Goal: Information Seeking & Learning: Check status

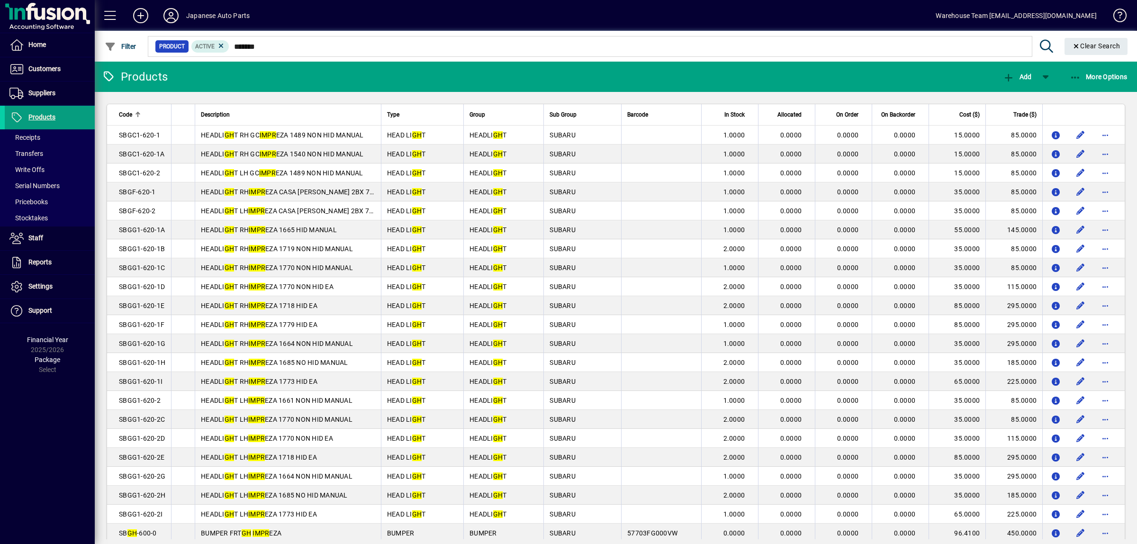
scroll to position [474, 0]
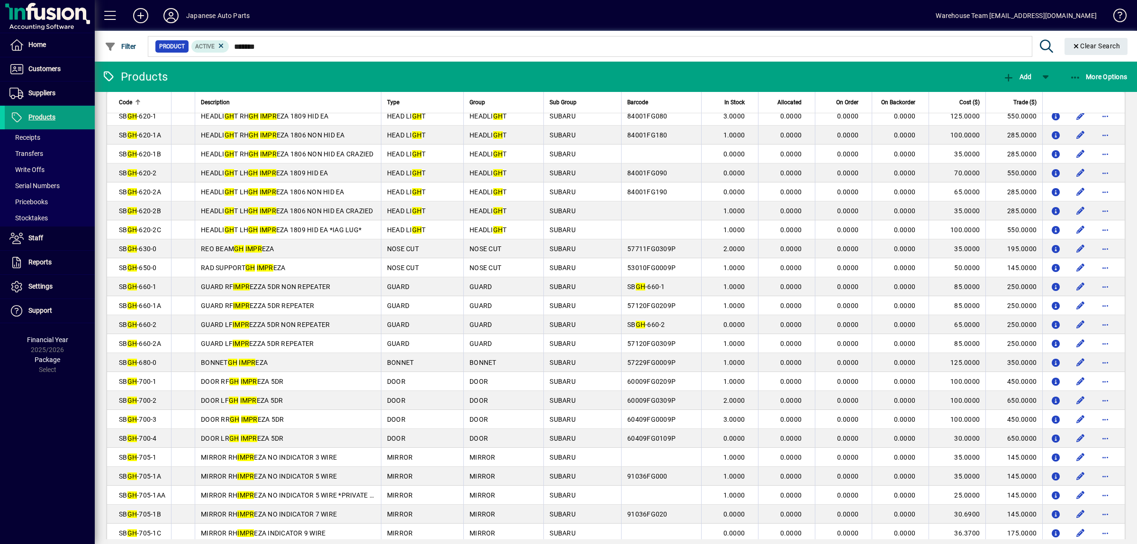
type input "*******"
click at [74, 117] on span at bounding box center [50, 117] width 90 height 23
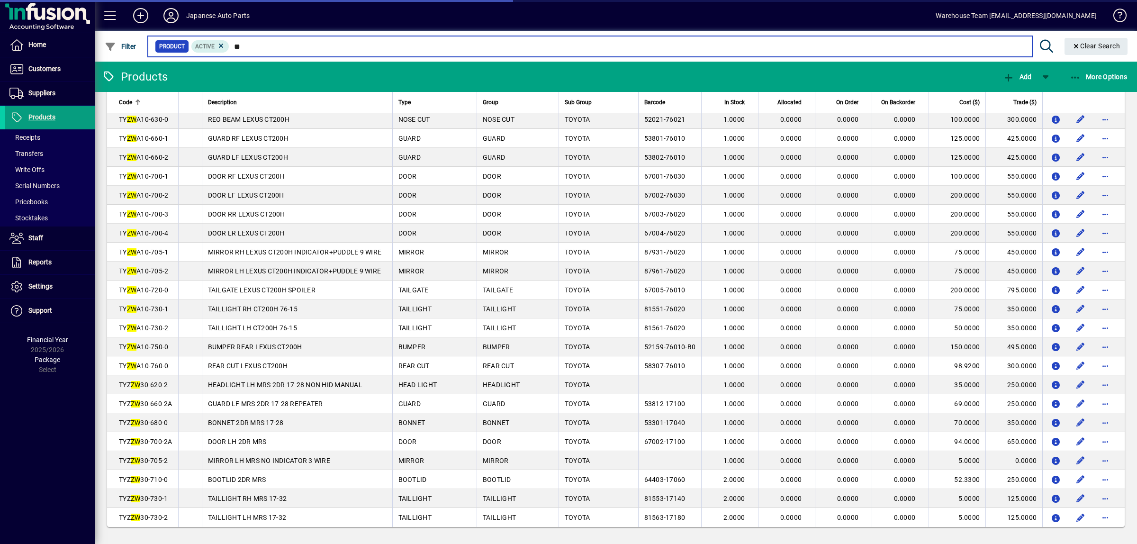
scroll to position [34, 0]
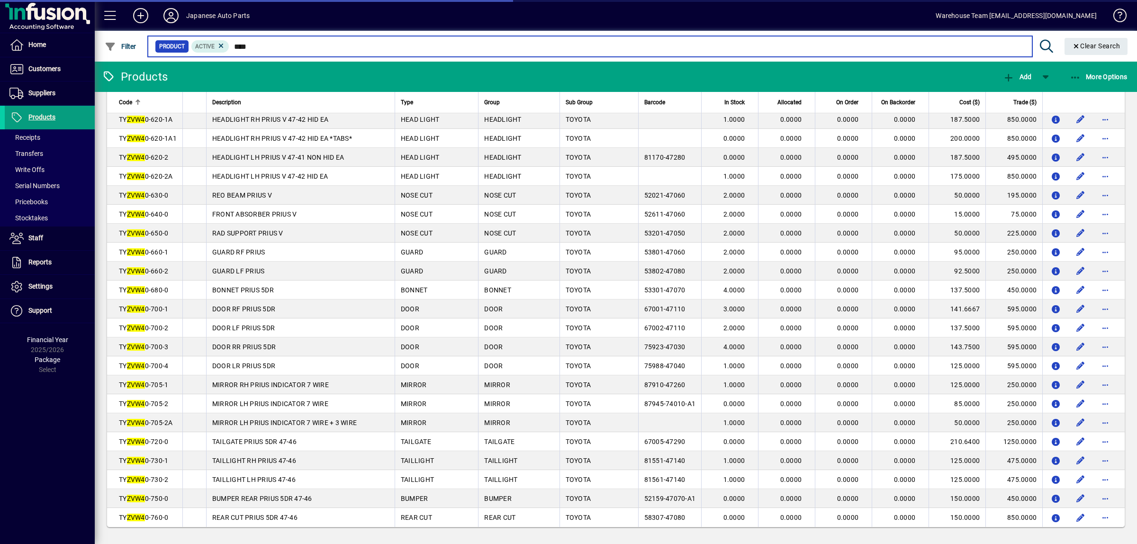
scroll to position [72, 0]
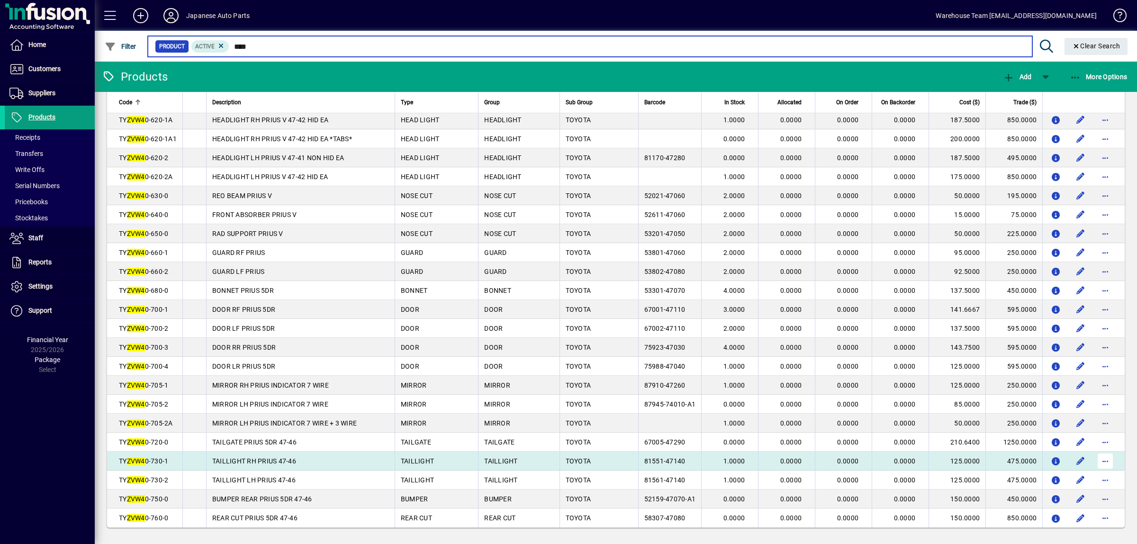
type input "****"
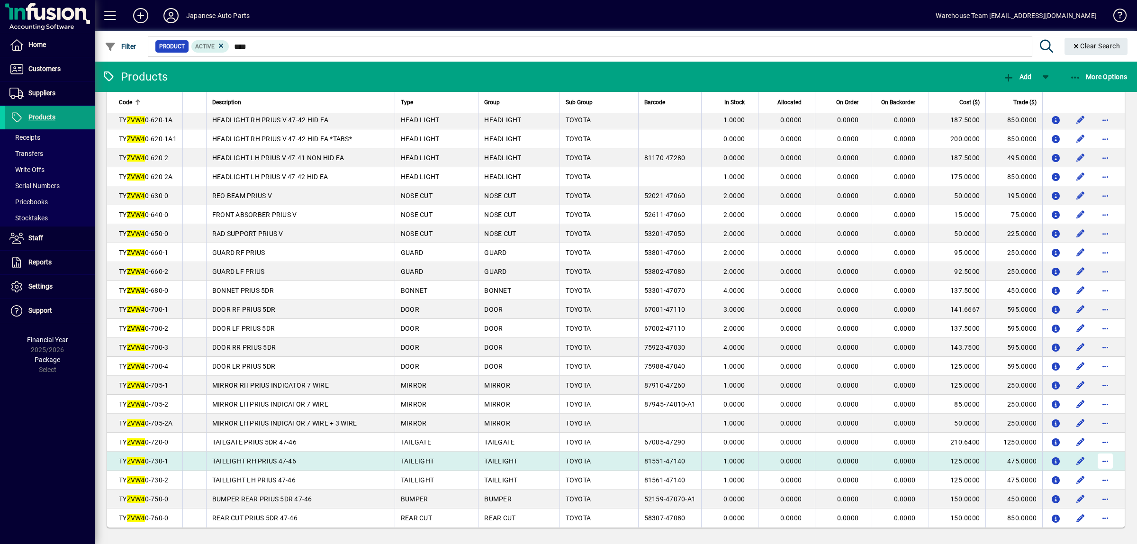
click at [1094, 458] on span "button" at bounding box center [1105, 460] width 23 height 23
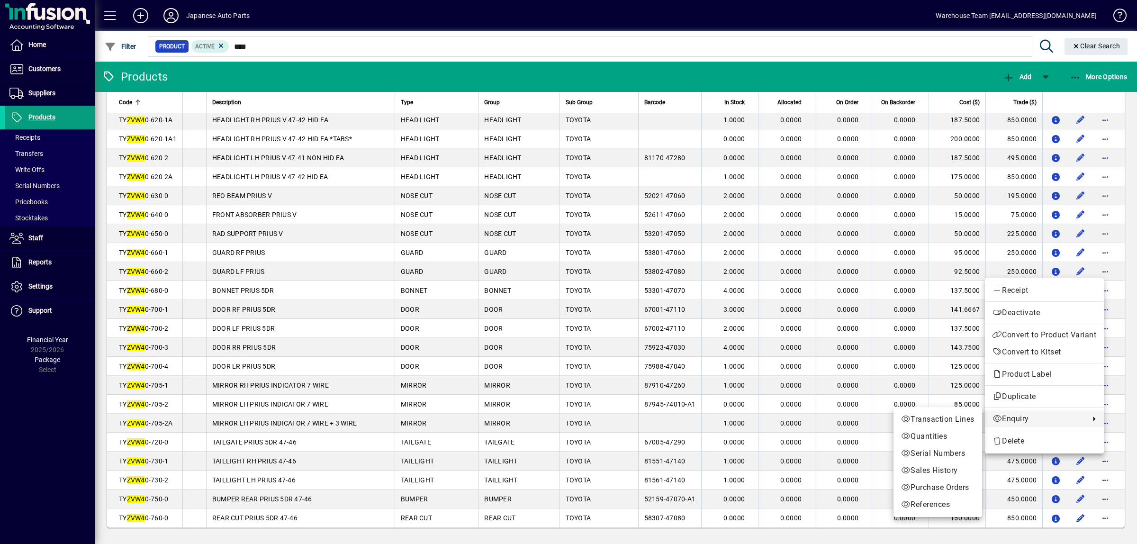
click at [1026, 413] on span "Enquiry" at bounding box center [1038, 418] width 92 height 11
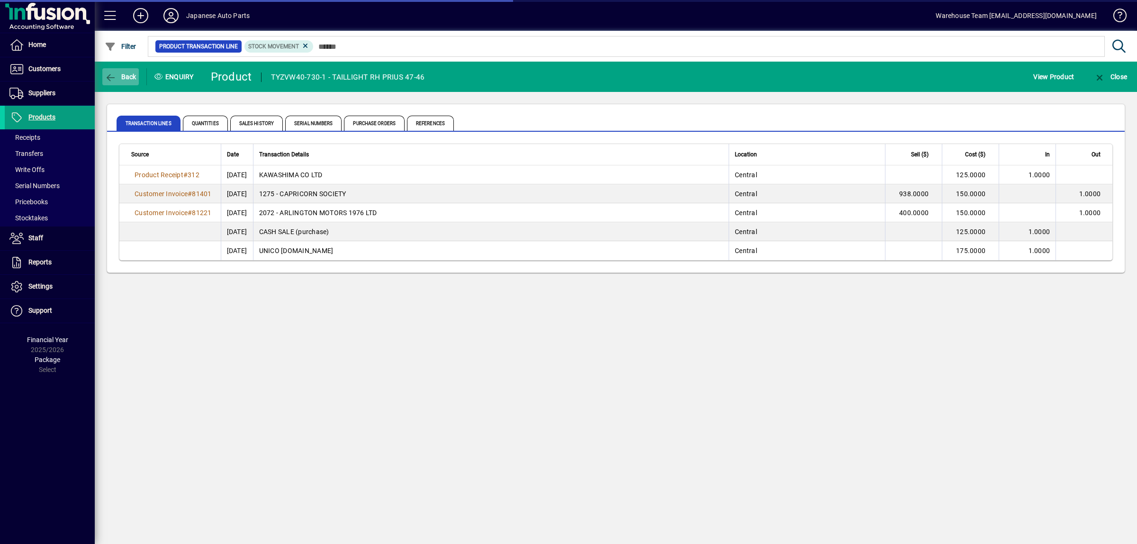
click at [121, 78] on span "Back" at bounding box center [121, 77] width 32 height 8
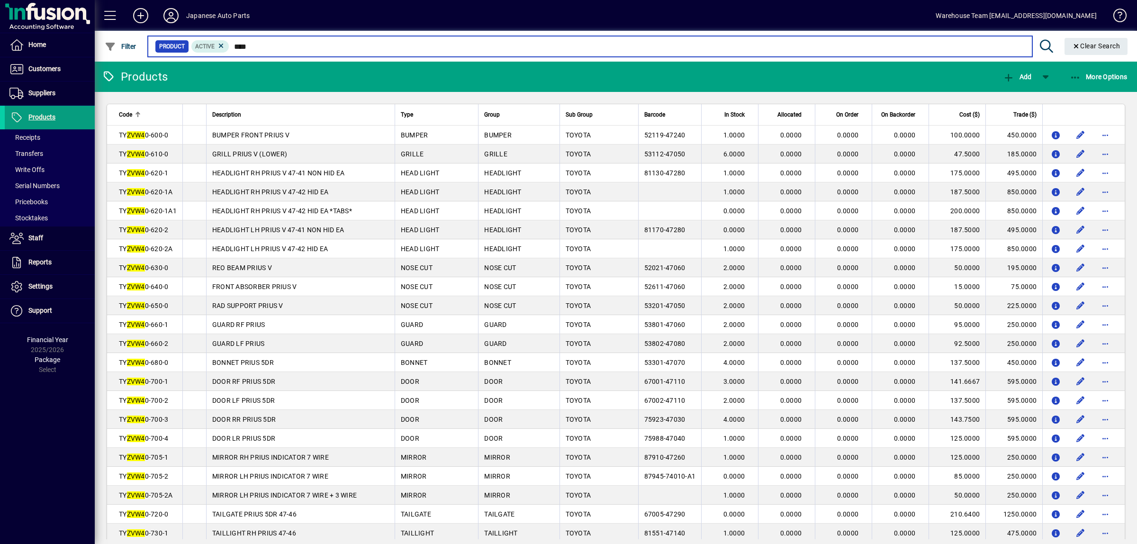
drag, startPoint x: 260, startPoint y: 44, endPoint x: 183, endPoint y: 36, distance: 78.0
click at [183, 36] on mat-form-field "Product Active **** Clear Search" at bounding box center [639, 46] width 986 height 31
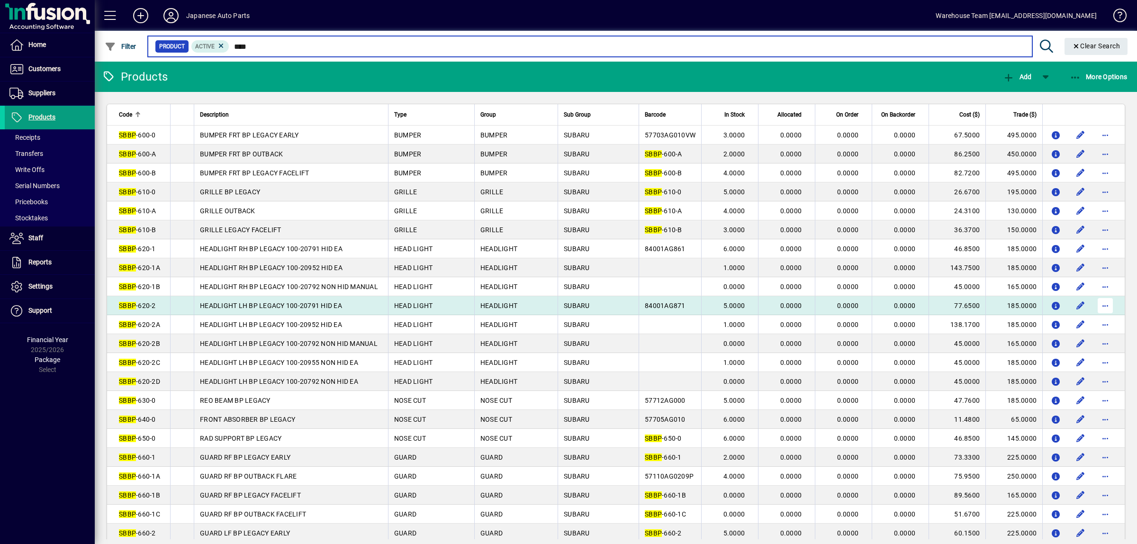
type input "****"
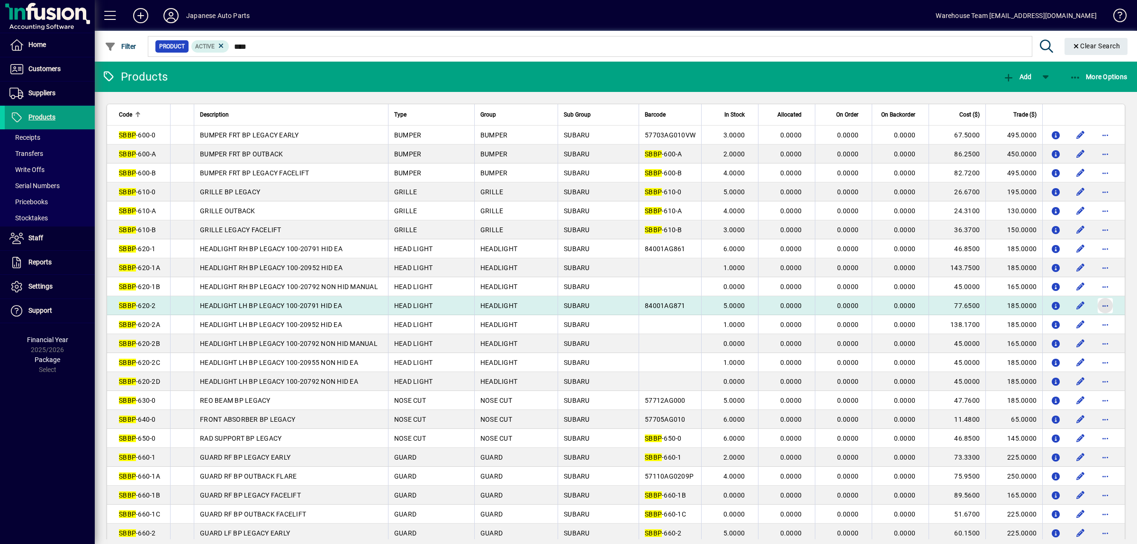
click at [1097, 305] on span "button" at bounding box center [1105, 305] width 23 height 23
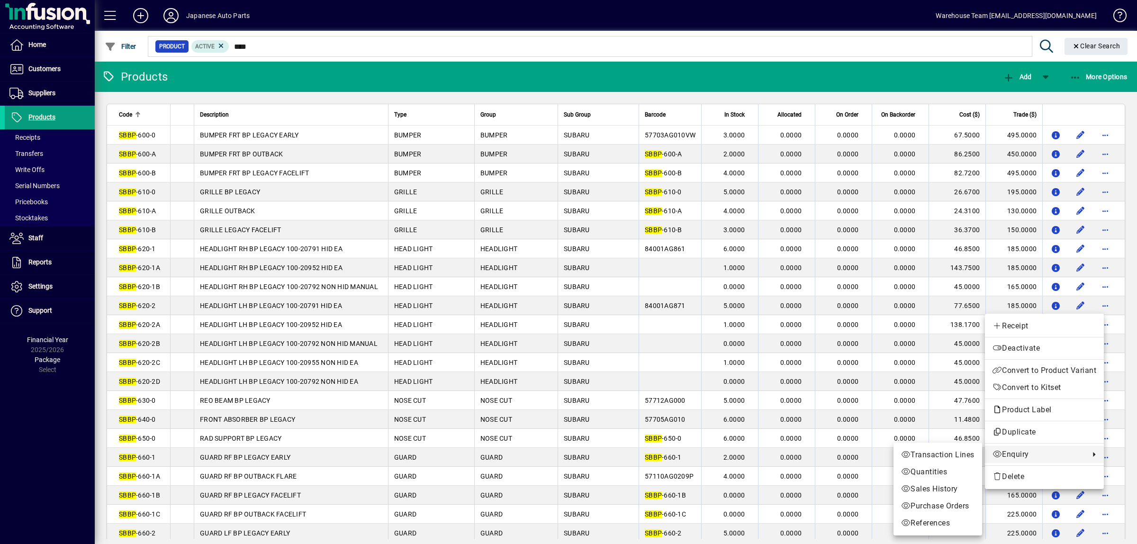
click at [963, 449] on span "Transaction Lines" at bounding box center [937, 454] width 73 height 11
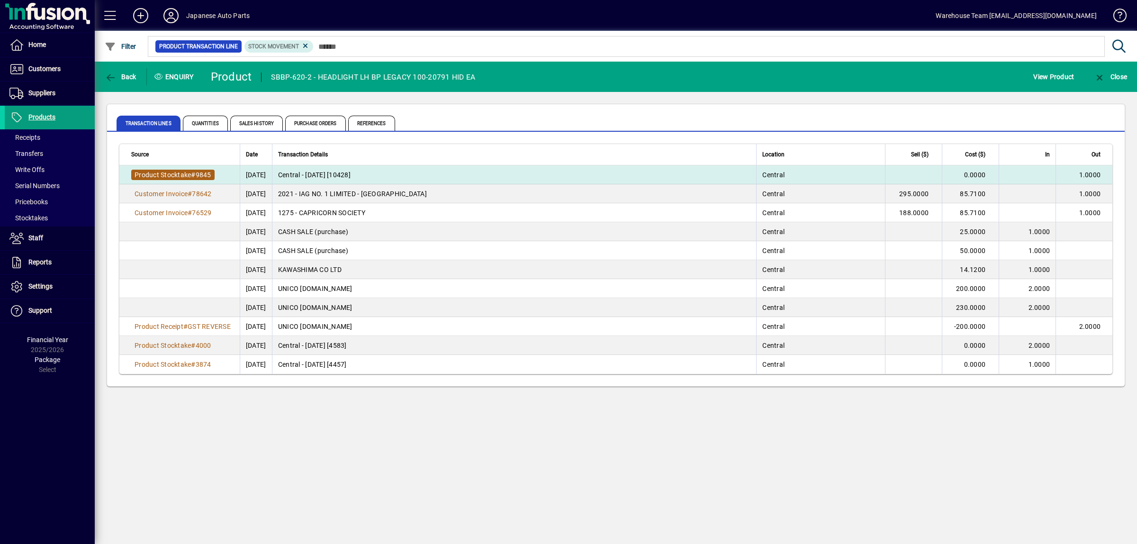
click at [187, 174] on span "Product Stocktake" at bounding box center [163, 175] width 56 height 8
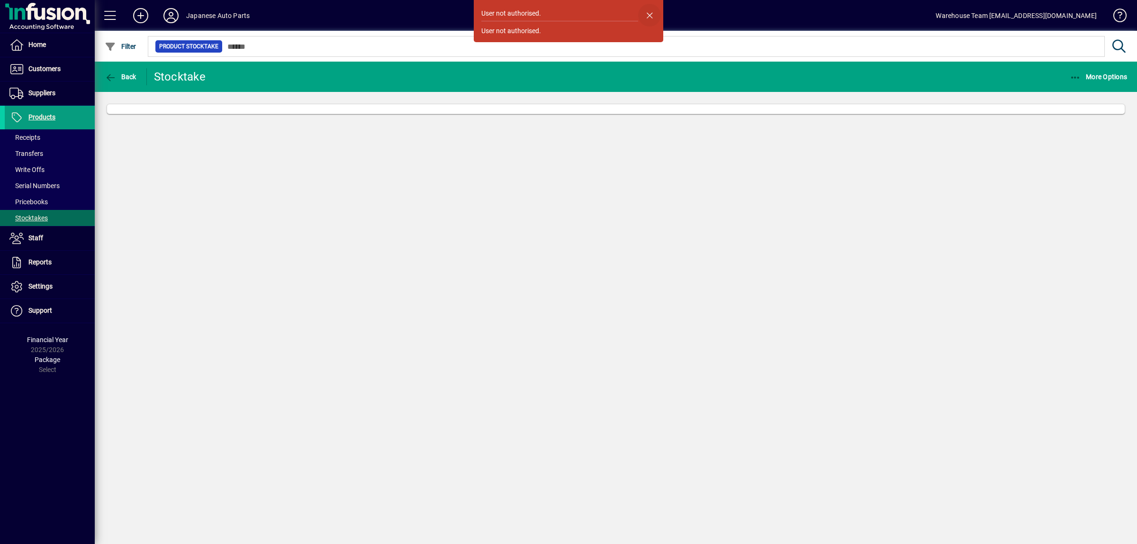
click at [651, 13] on span "button" at bounding box center [649, 15] width 23 height 23
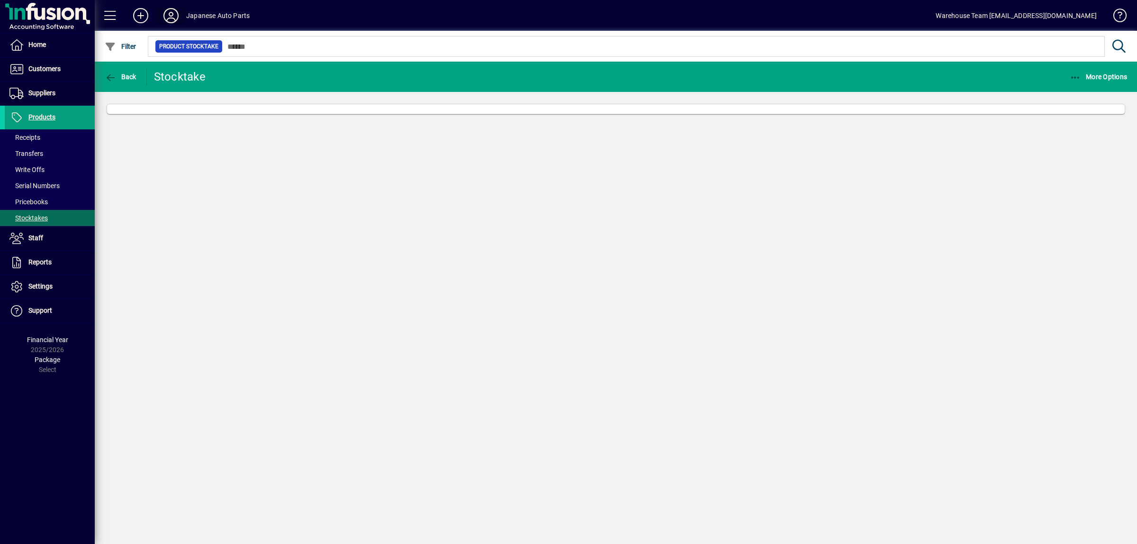
click at [167, 17] on icon at bounding box center [171, 15] width 19 height 15
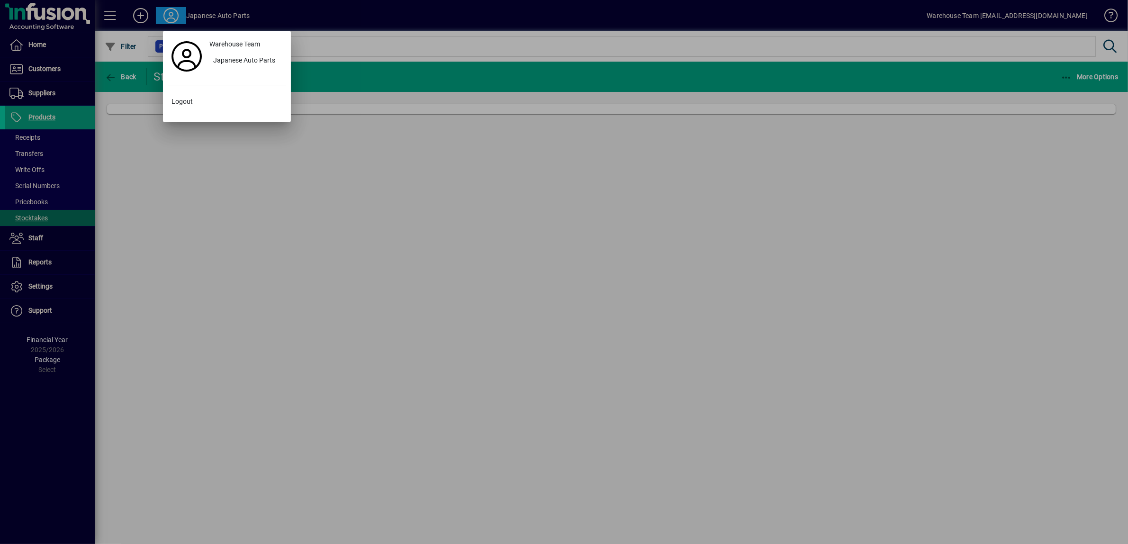
click at [167, 17] on div at bounding box center [564, 272] width 1128 height 544
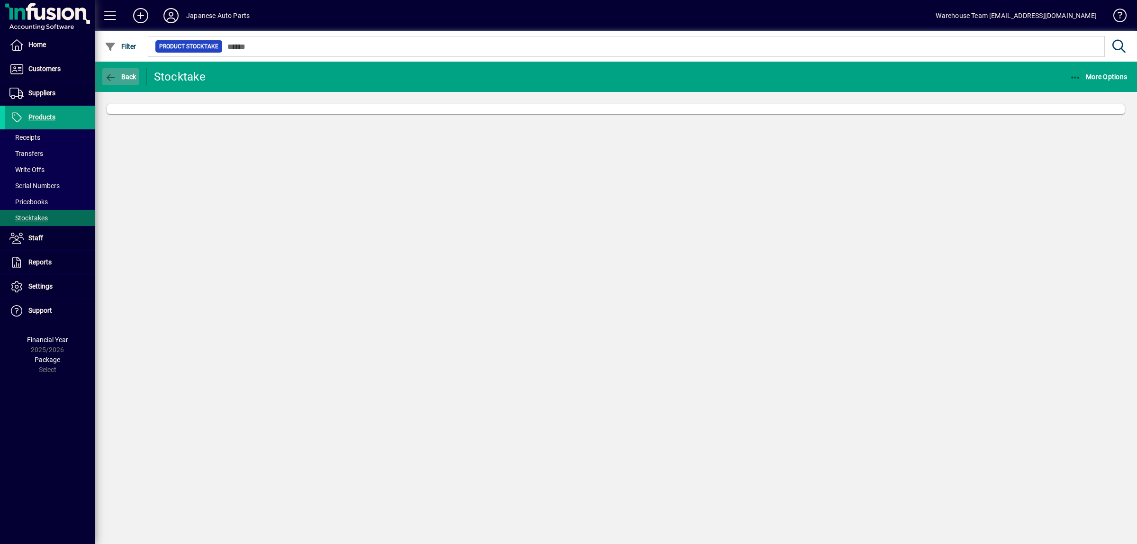
click at [122, 76] on span "Back" at bounding box center [121, 77] width 32 height 8
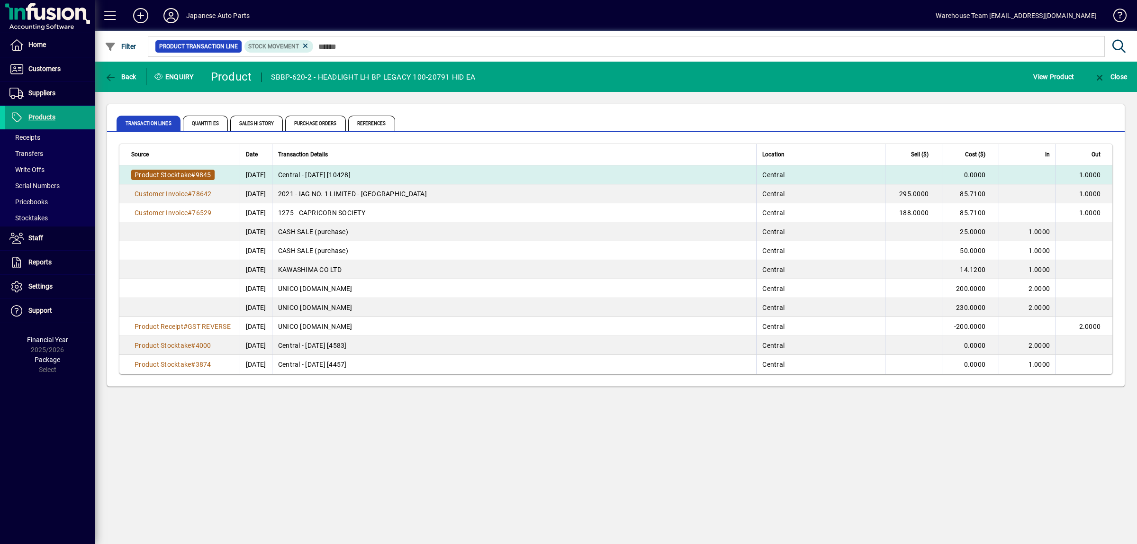
click at [162, 171] on span "Product Stocktake" at bounding box center [163, 175] width 56 height 8
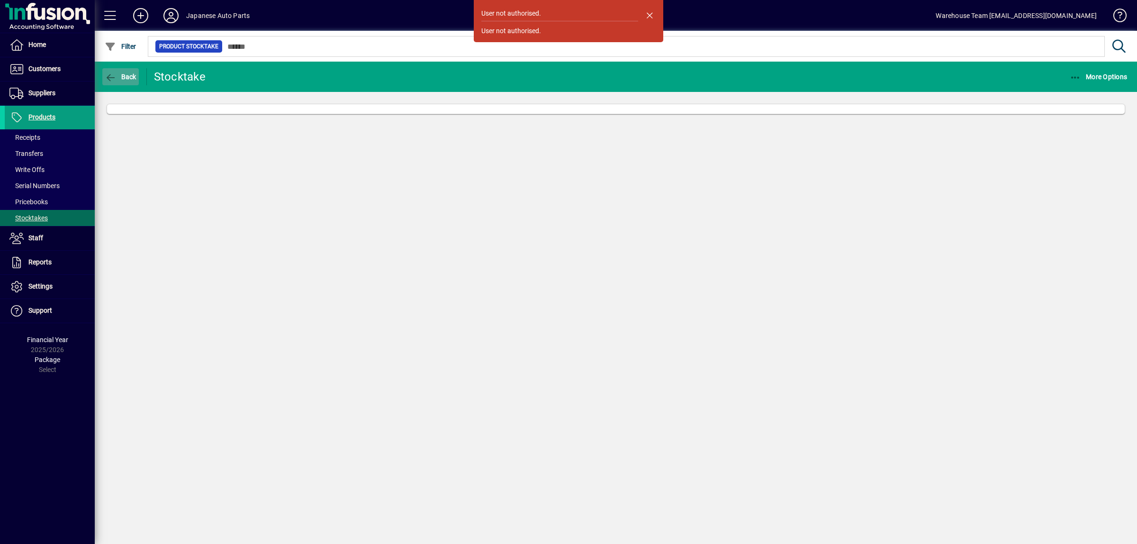
click at [129, 81] on span "button" at bounding box center [120, 76] width 36 height 23
